Goal: Information Seeking & Learning: Check status

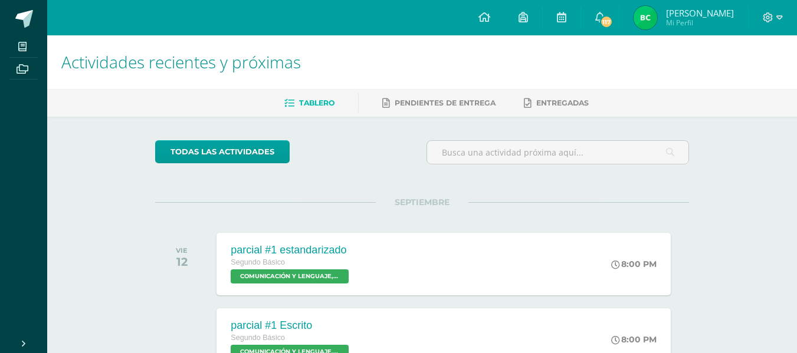
click at [657, 12] on img at bounding box center [646, 18] width 24 height 24
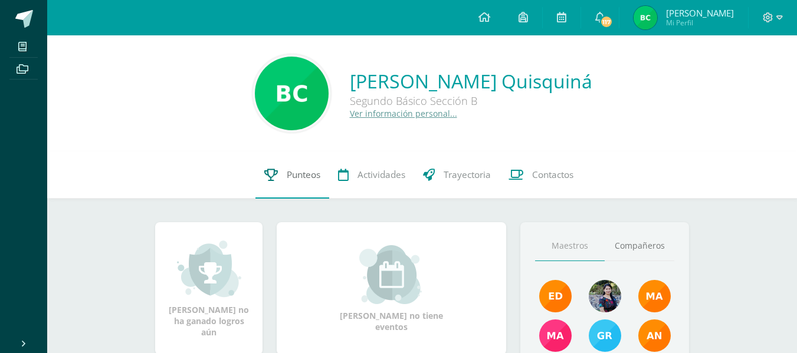
click at [285, 166] on link "Punteos" at bounding box center [293, 175] width 74 height 47
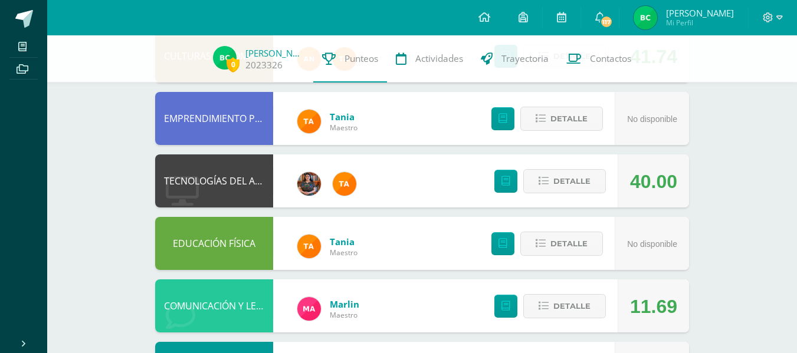
scroll to position [160, 0]
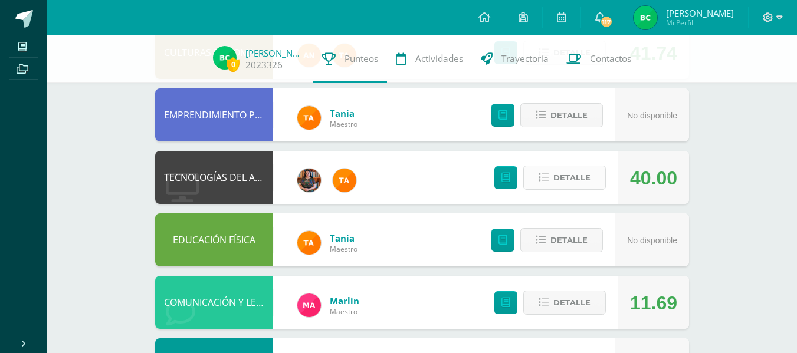
click at [559, 177] on span "Detalle" at bounding box center [572, 178] width 37 height 22
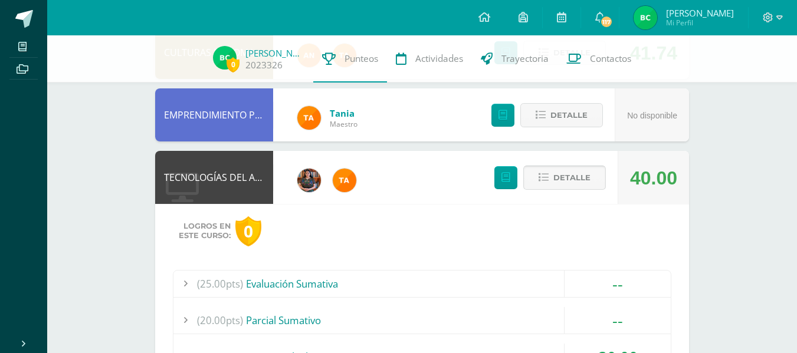
scroll to position [301, 0]
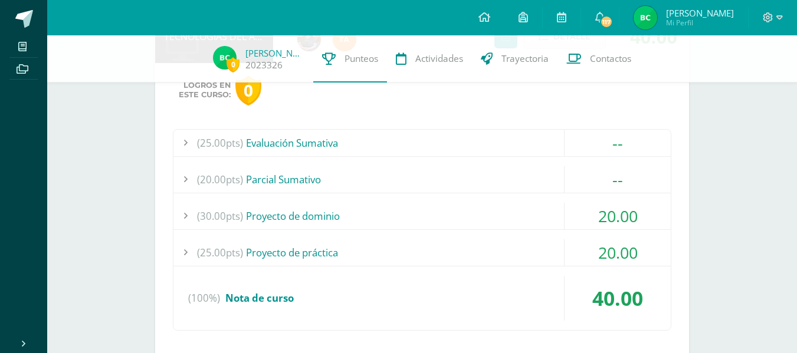
click at [598, 210] on div "20.00" at bounding box center [618, 216] width 106 height 27
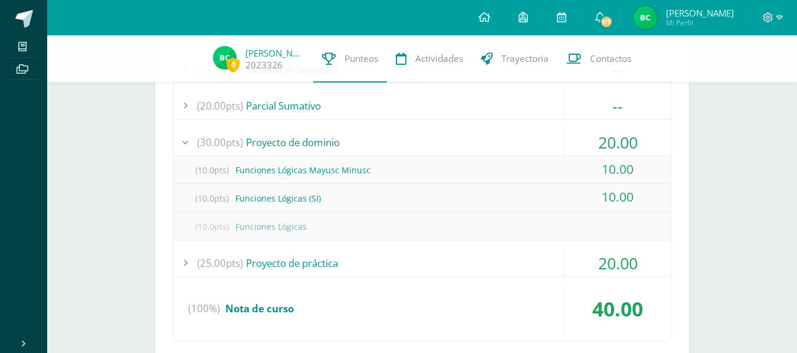
scroll to position [380, 0]
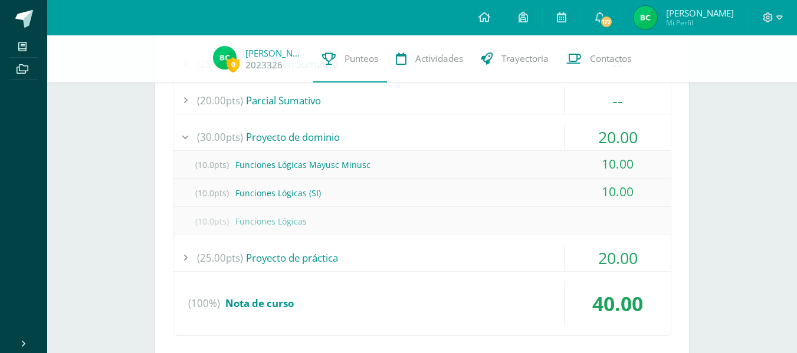
click at [617, 163] on div "10.00" at bounding box center [618, 164] width 106 height 27
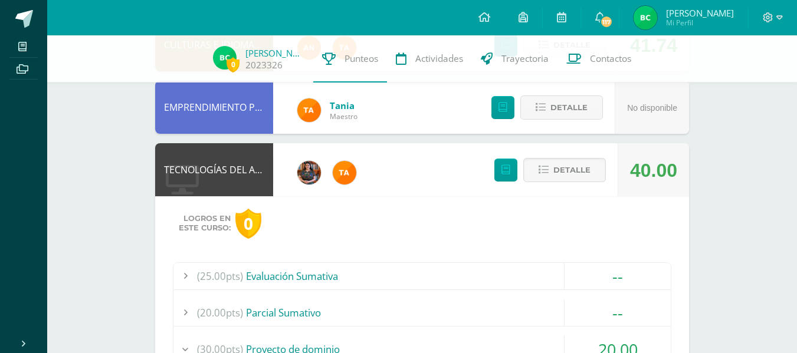
scroll to position [165, 0]
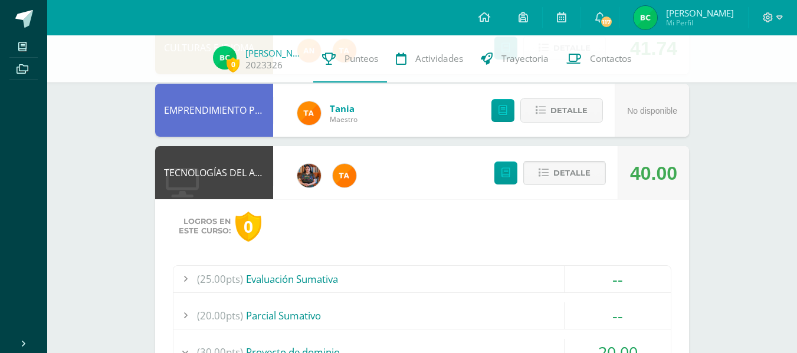
click at [572, 175] on span "Detalle" at bounding box center [572, 173] width 37 height 22
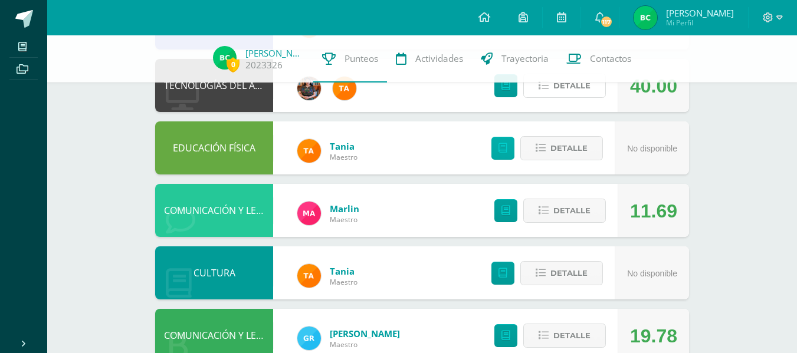
scroll to position [253, 0]
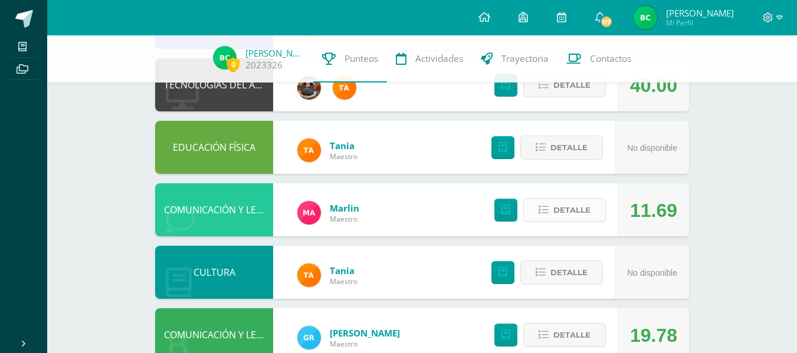
click at [556, 204] on span "Detalle" at bounding box center [572, 210] width 37 height 22
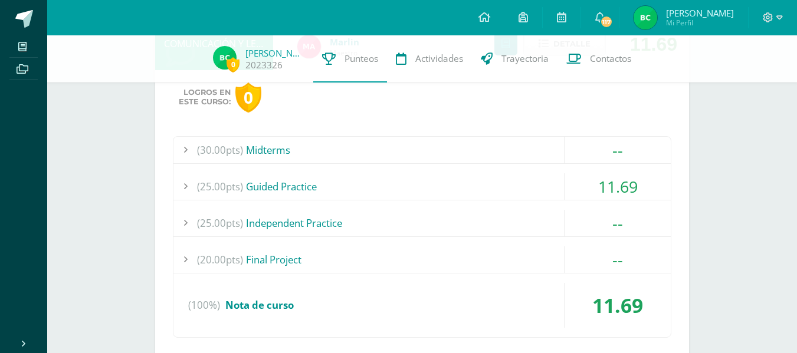
scroll to position [427, 0]
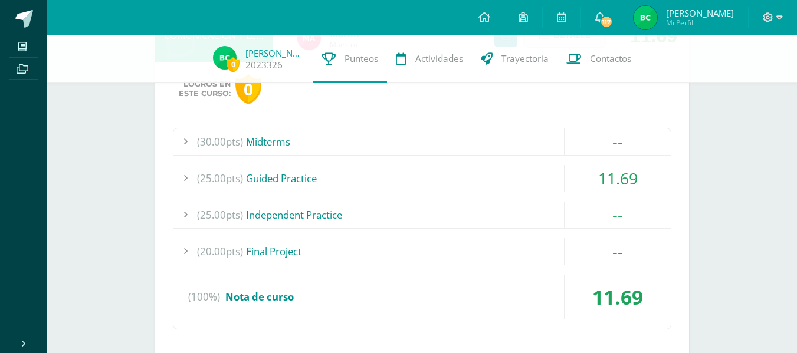
click at [620, 173] on div "11.69" at bounding box center [618, 178] width 106 height 27
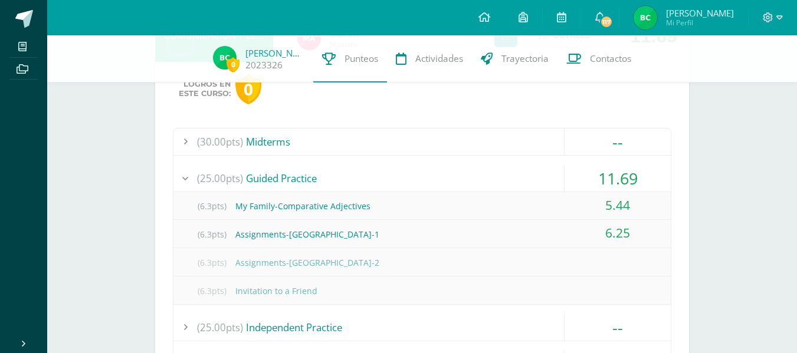
click at [620, 173] on div "11.69" at bounding box center [618, 178] width 106 height 27
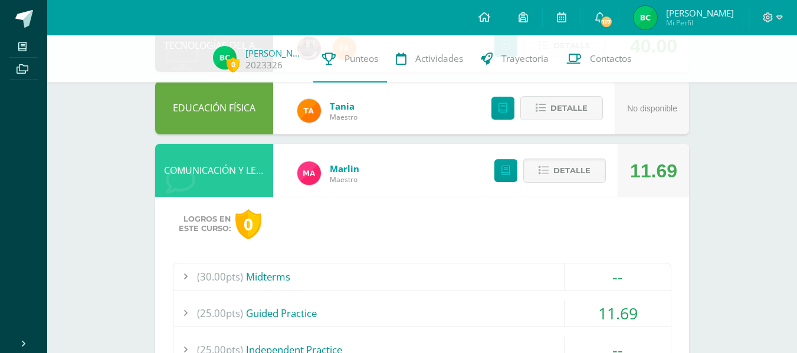
scroll to position [292, 0]
click at [574, 172] on span "Detalle" at bounding box center [572, 172] width 37 height 22
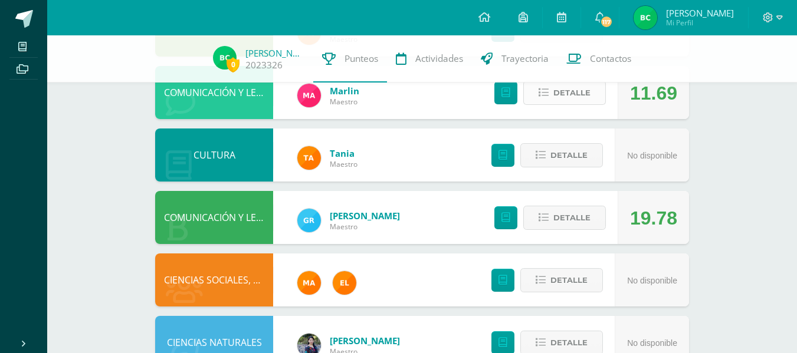
scroll to position [371, 0]
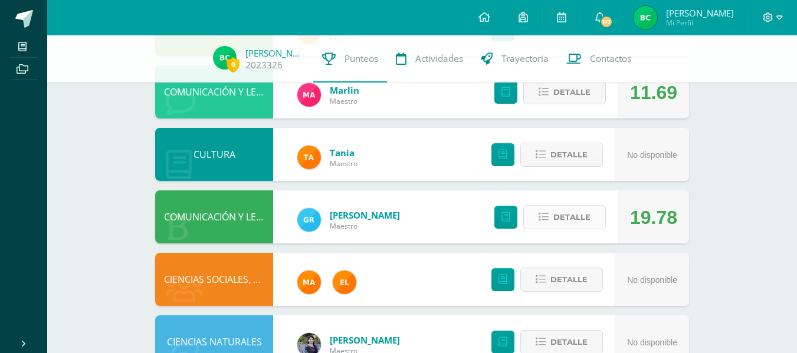
click at [575, 218] on span "Detalle" at bounding box center [572, 218] width 37 height 22
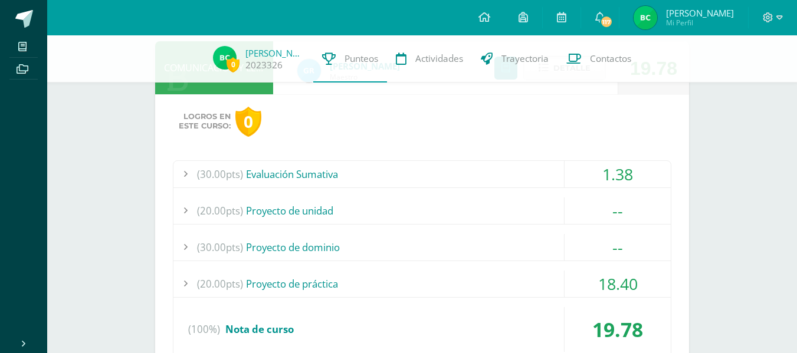
scroll to position [520, 0]
click at [617, 176] on div "1.38" at bounding box center [618, 174] width 106 height 27
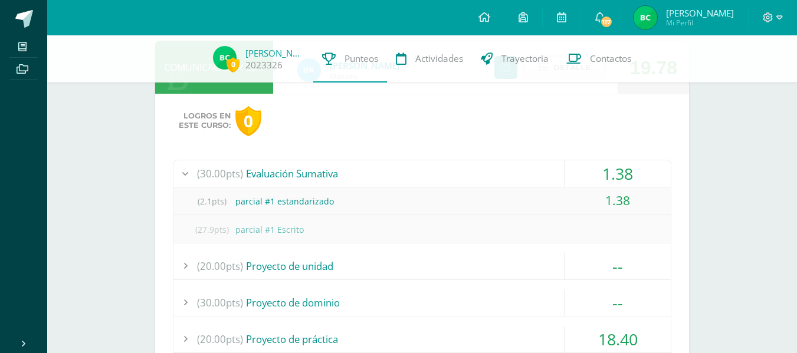
click at [617, 176] on div "1.38" at bounding box center [618, 174] width 106 height 27
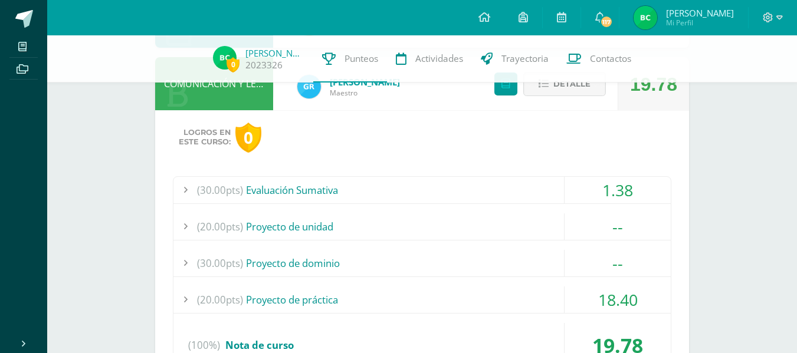
scroll to position [513, 0]
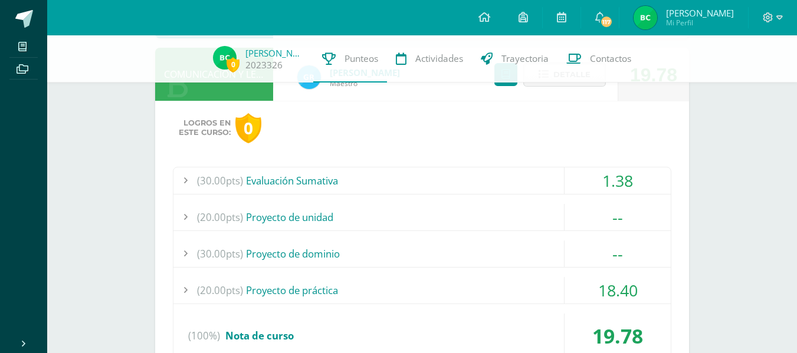
click at [615, 290] on div "18.40" at bounding box center [618, 290] width 106 height 27
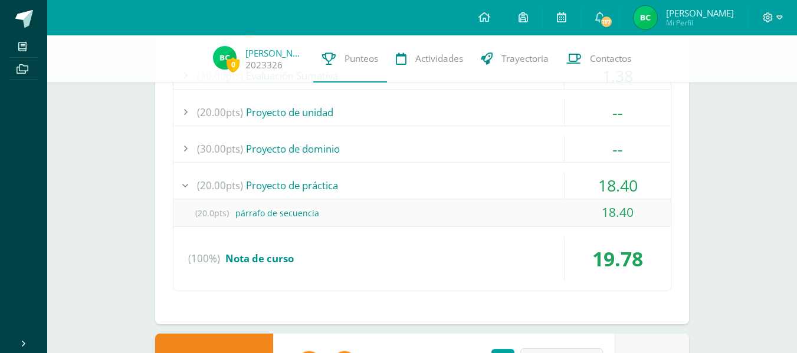
scroll to position [626, 0]
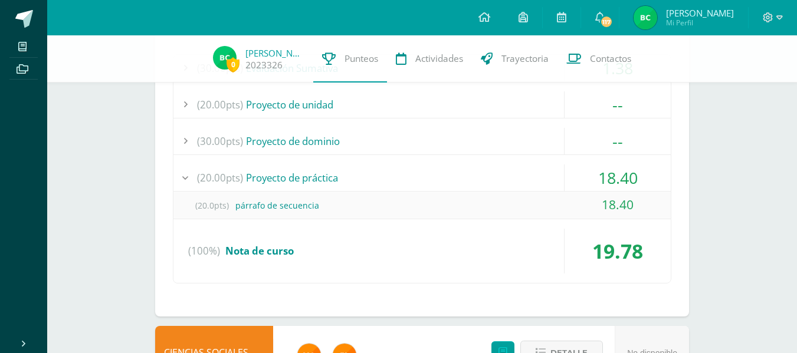
click at [629, 173] on div "18.40" at bounding box center [618, 178] width 106 height 27
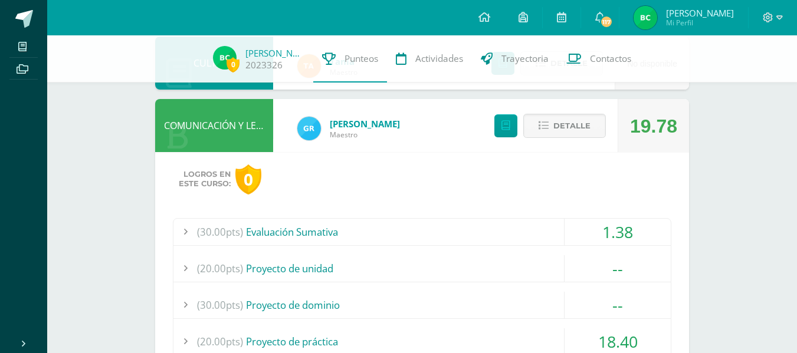
scroll to position [461, 0]
click at [573, 123] on span "Detalle" at bounding box center [572, 127] width 37 height 22
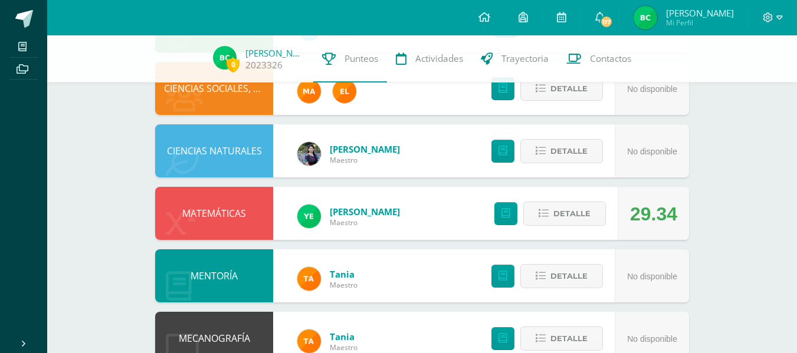
scroll to position [562, 0]
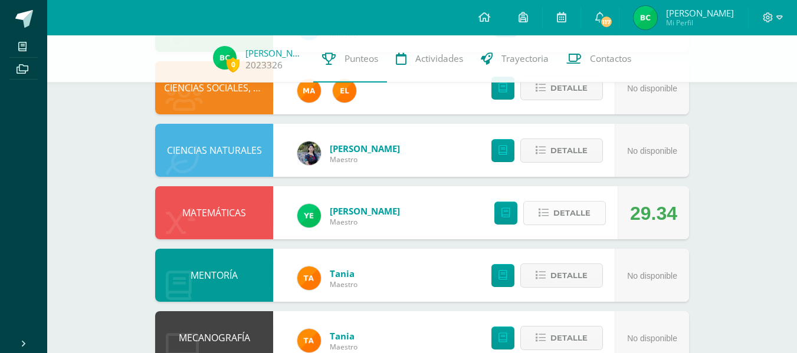
click at [555, 207] on span "Detalle" at bounding box center [572, 213] width 37 height 22
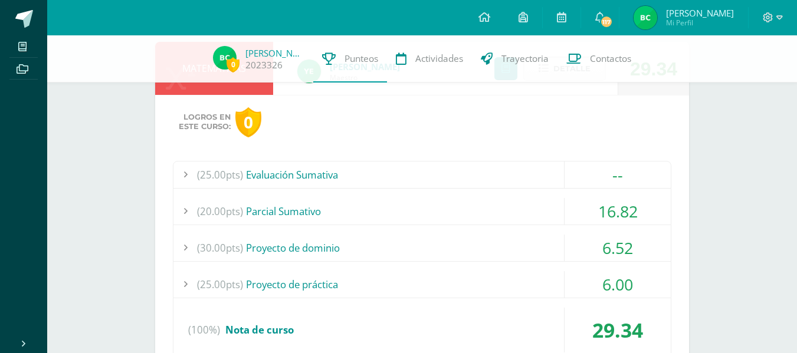
scroll to position [708, 0]
click at [601, 207] on div "16.82" at bounding box center [618, 211] width 106 height 27
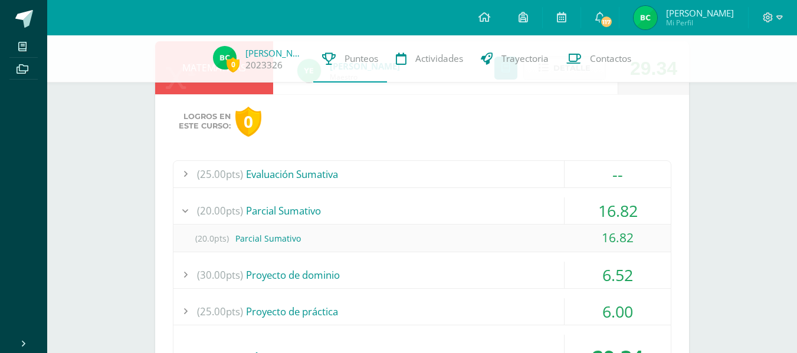
click at [601, 207] on div "16.82" at bounding box center [618, 211] width 106 height 27
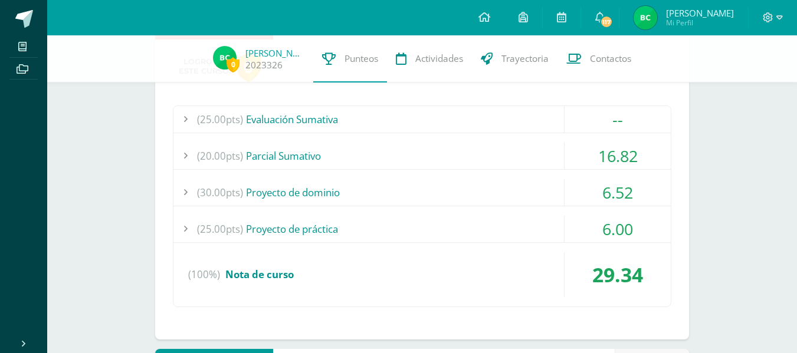
scroll to position [764, 0]
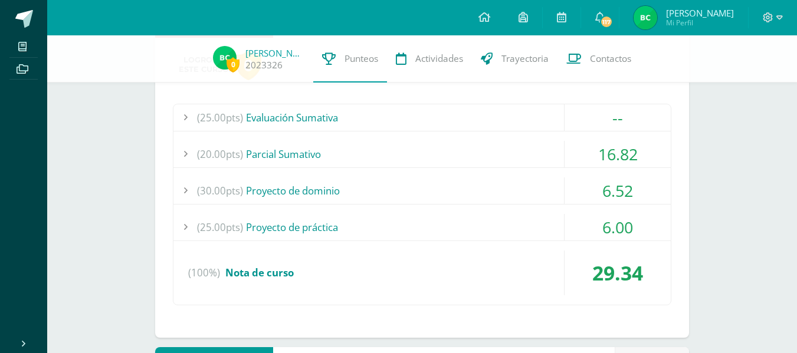
click at [614, 191] on div "6.52" at bounding box center [618, 191] width 106 height 27
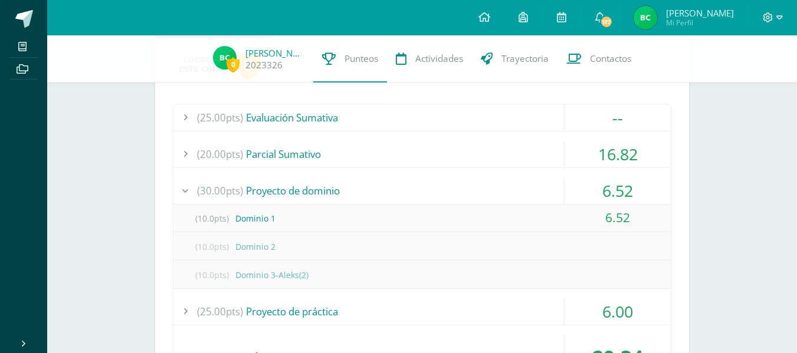
click at [614, 191] on div "6.52" at bounding box center [618, 191] width 106 height 27
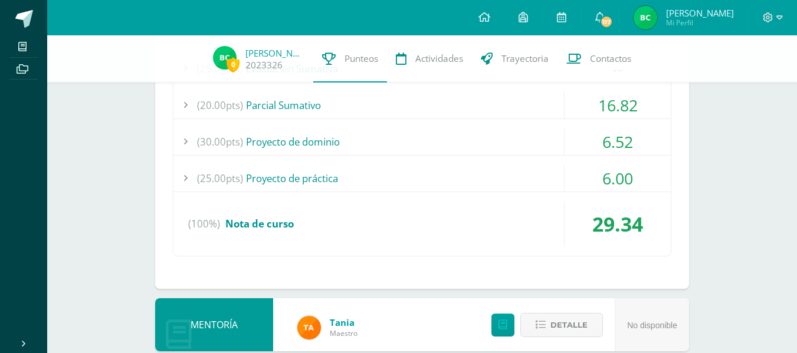
scroll to position [818, 0]
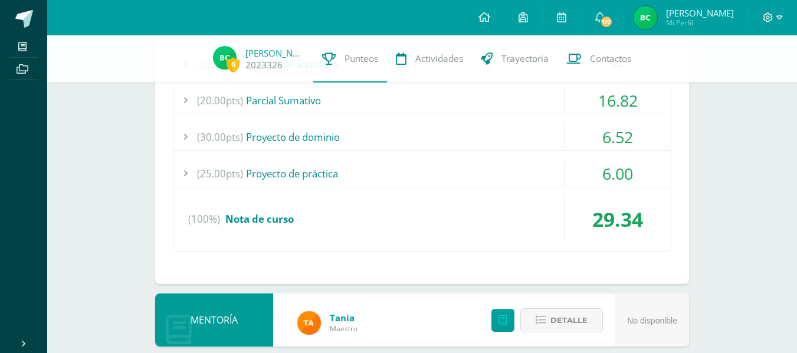
click at [614, 169] on div "6.00" at bounding box center [618, 174] width 106 height 27
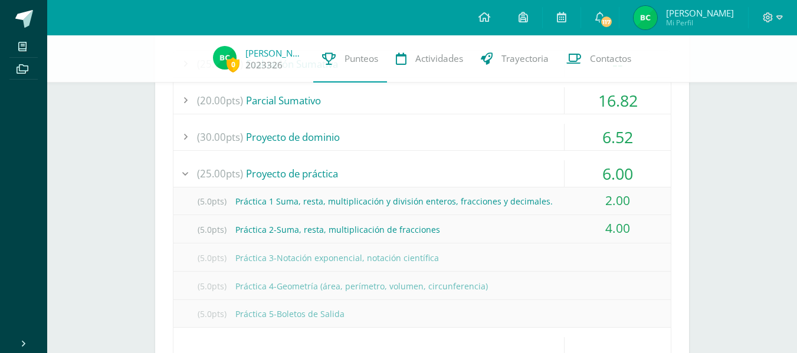
click at [614, 169] on div "6.00" at bounding box center [618, 174] width 106 height 27
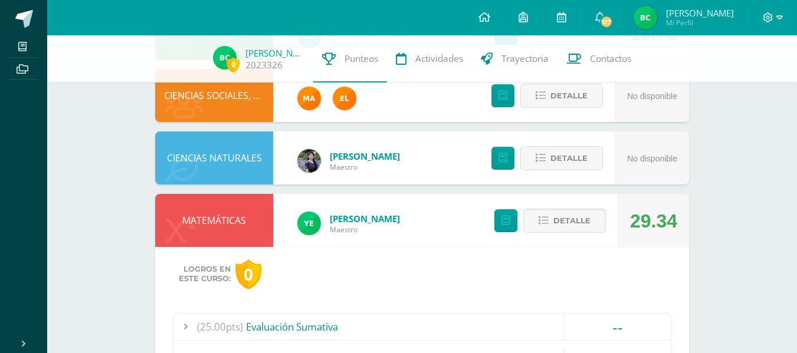
scroll to position [553, 0]
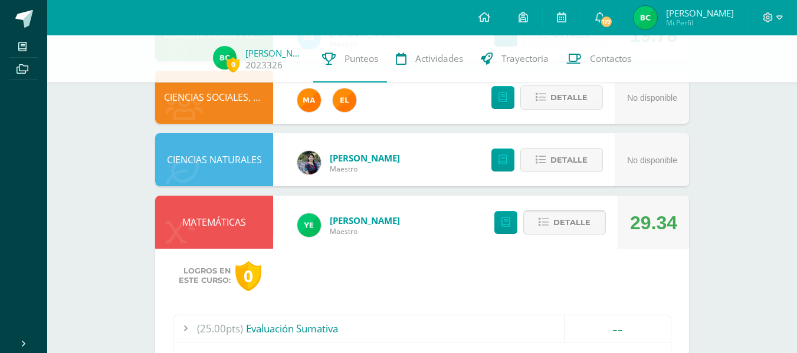
click at [599, 218] on button "Detalle" at bounding box center [564, 223] width 83 height 24
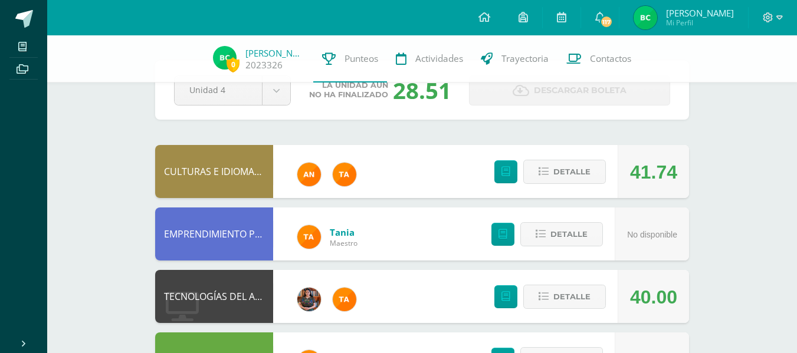
scroll to position [0, 0]
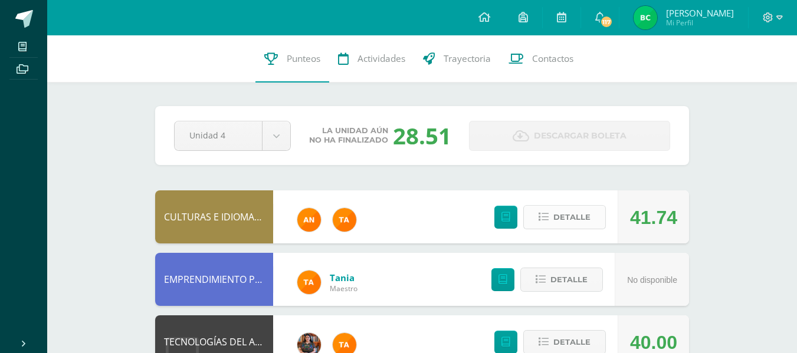
click at [569, 211] on span "Detalle" at bounding box center [572, 218] width 37 height 22
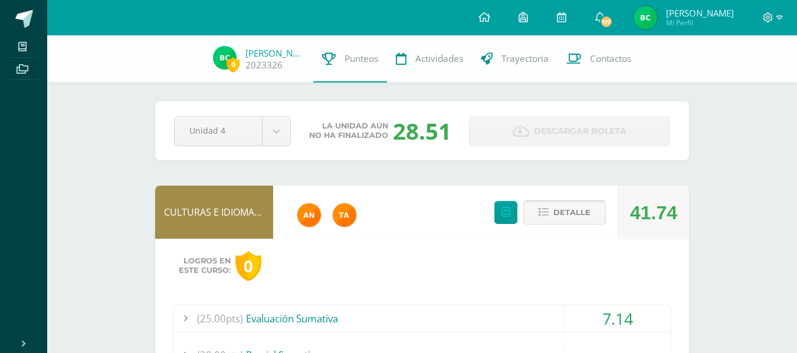
scroll to position [140, 0]
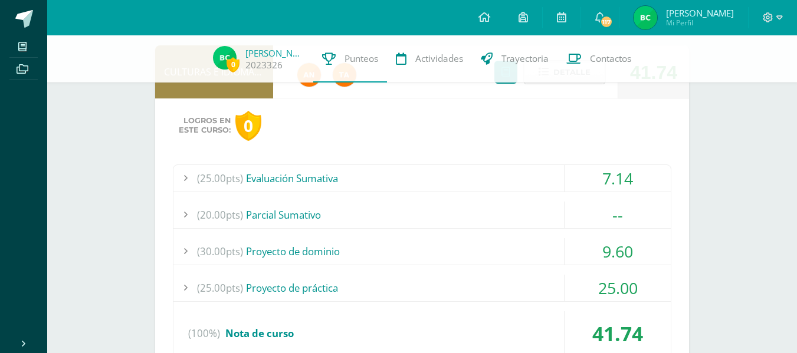
click at [615, 181] on div "7.14" at bounding box center [618, 178] width 106 height 27
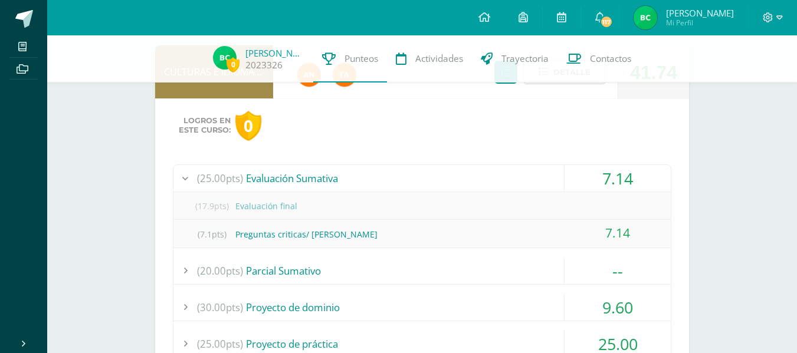
click at [615, 181] on div "7.14" at bounding box center [618, 178] width 106 height 27
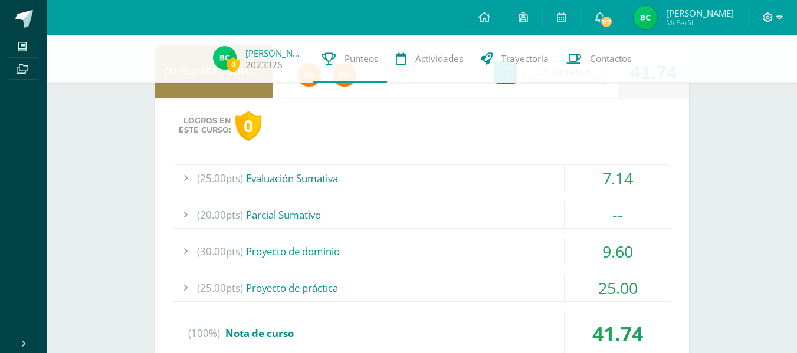
click at [614, 251] on div "9.60" at bounding box center [618, 251] width 106 height 27
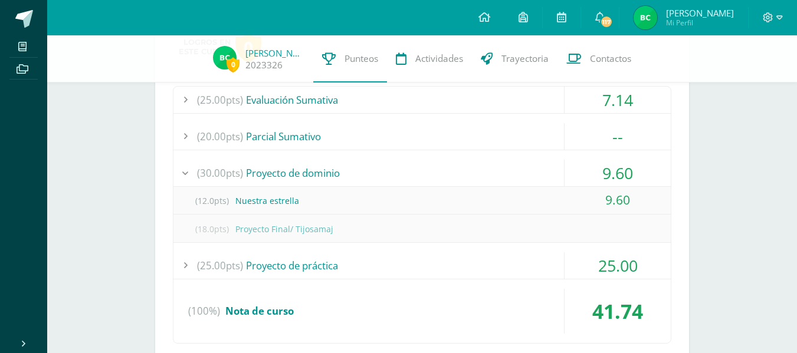
scroll to position [220, 0]
click at [624, 170] on div "9.60" at bounding box center [618, 172] width 106 height 27
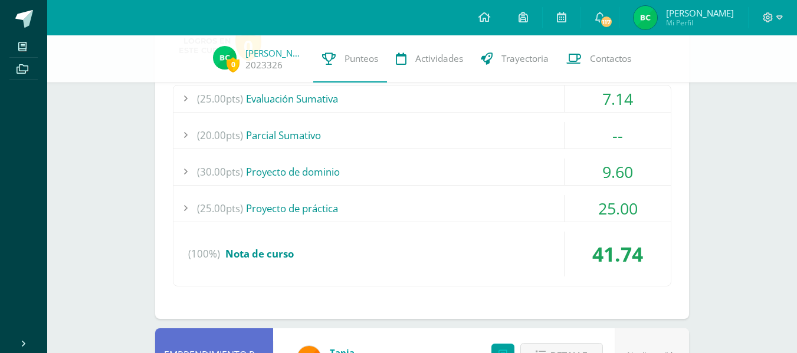
click at [617, 213] on div "25.00" at bounding box center [618, 208] width 106 height 27
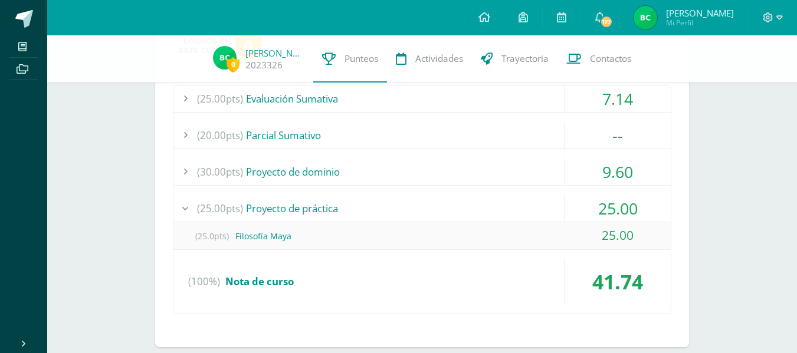
click at [617, 213] on div "25.00" at bounding box center [618, 208] width 106 height 27
